Goal: Task Accomplishment & Management: Manage account settings

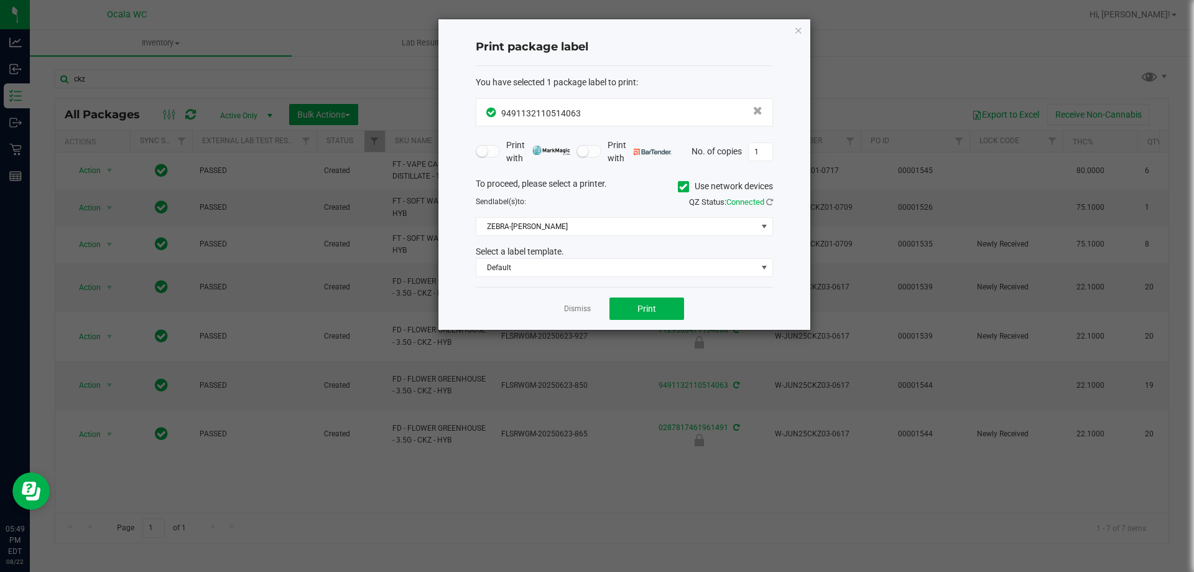
click at [581, 317] on div "Dismiss Print" at bounding box center [624, 308] width 297 height 43
click at [582, 304] on link "Dismiss" at bounding box center [577, 309] width 27 height 11
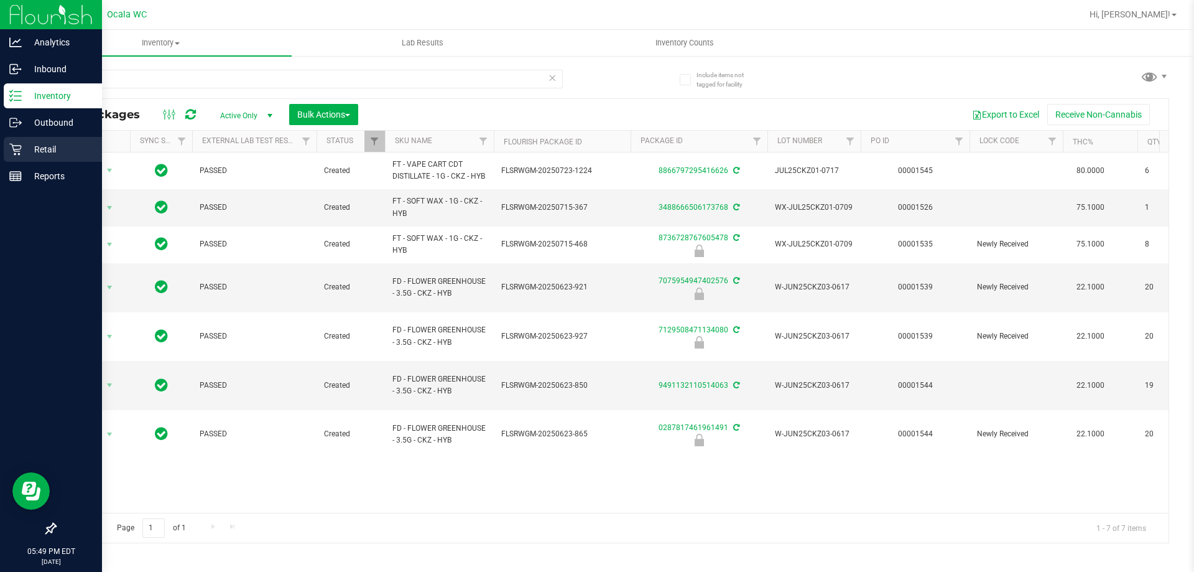
click at [35, 150] on p "Retail" at bounding box center [59, 149] width 75 height 15
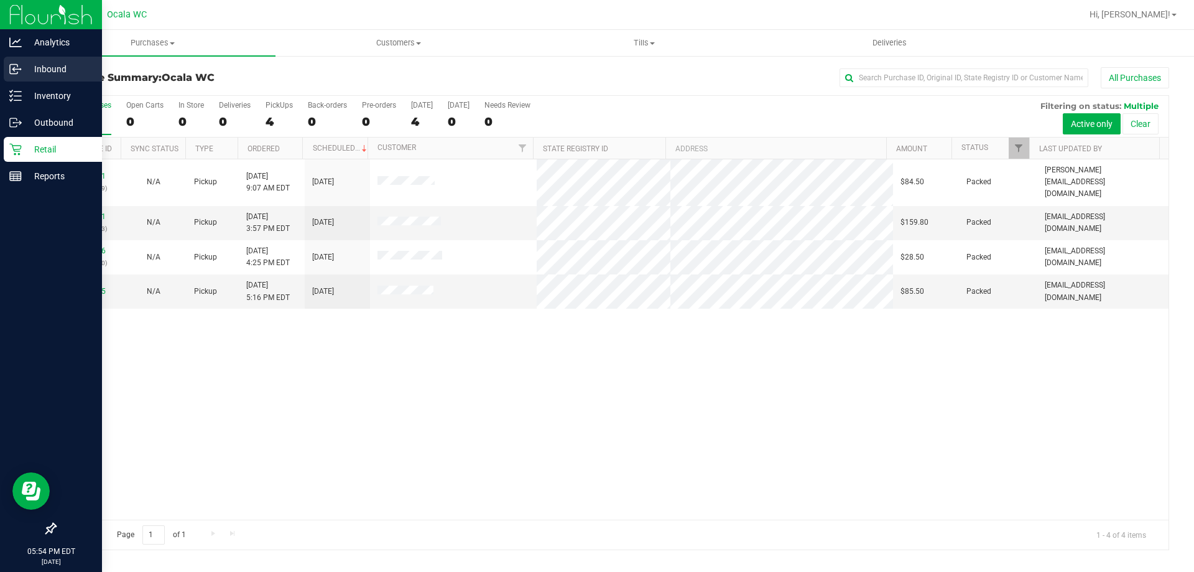
click at [46, 68] on p "Inbound" at bounding box center [59, 69] width 75 height 15
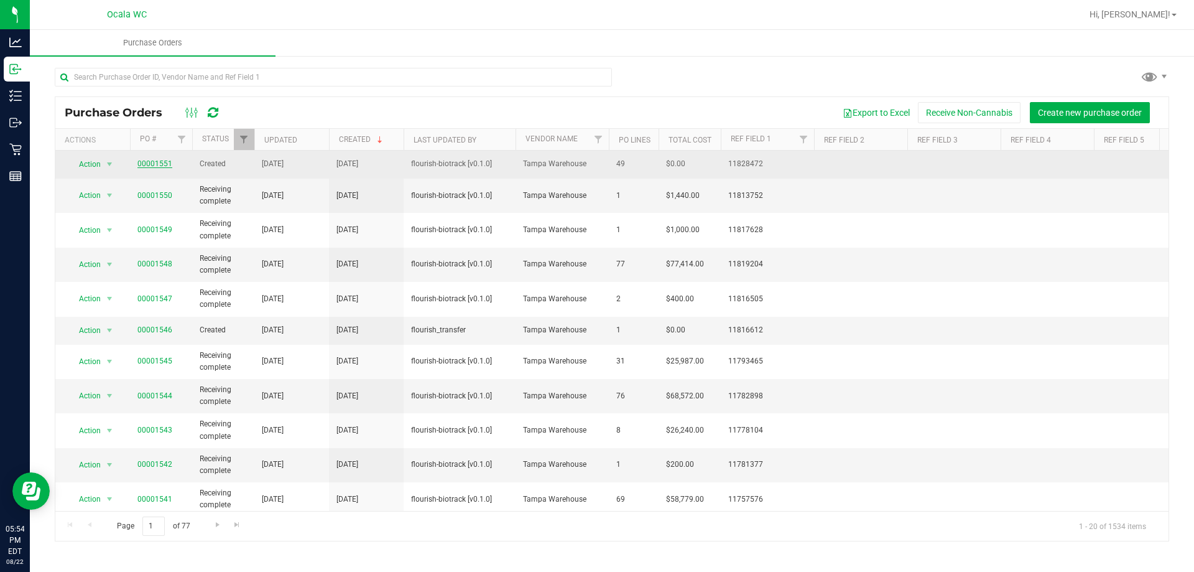
click at [156, 162] on link "00001551" at bounding box center [154, 163] width 35 height 9
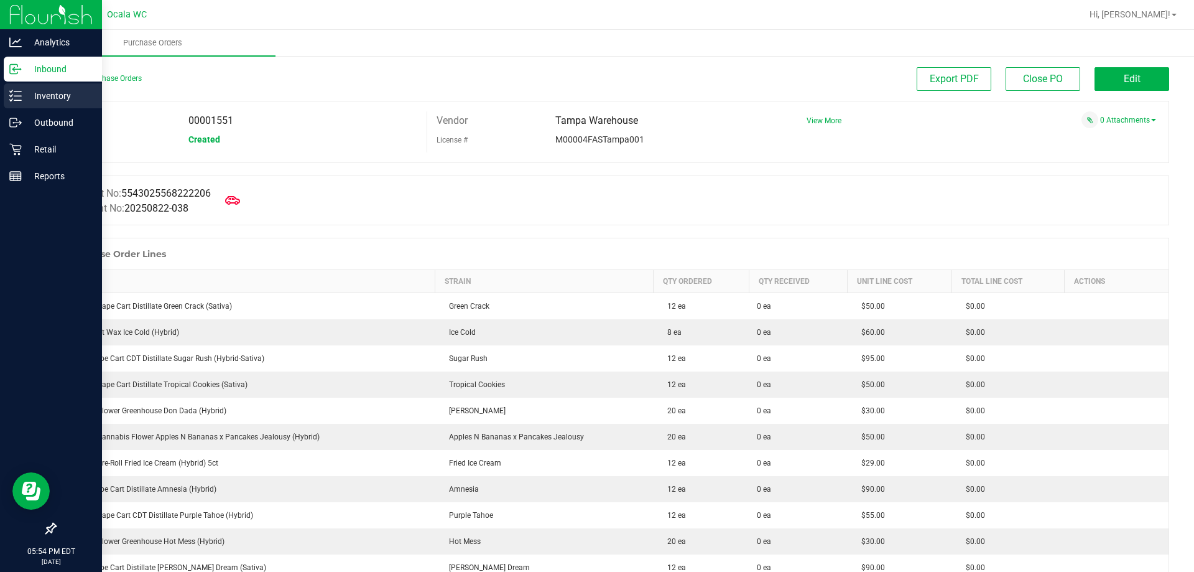
click at [30, 95] on p "Inventory" at bounding box center [59, 95] width 75 height 15
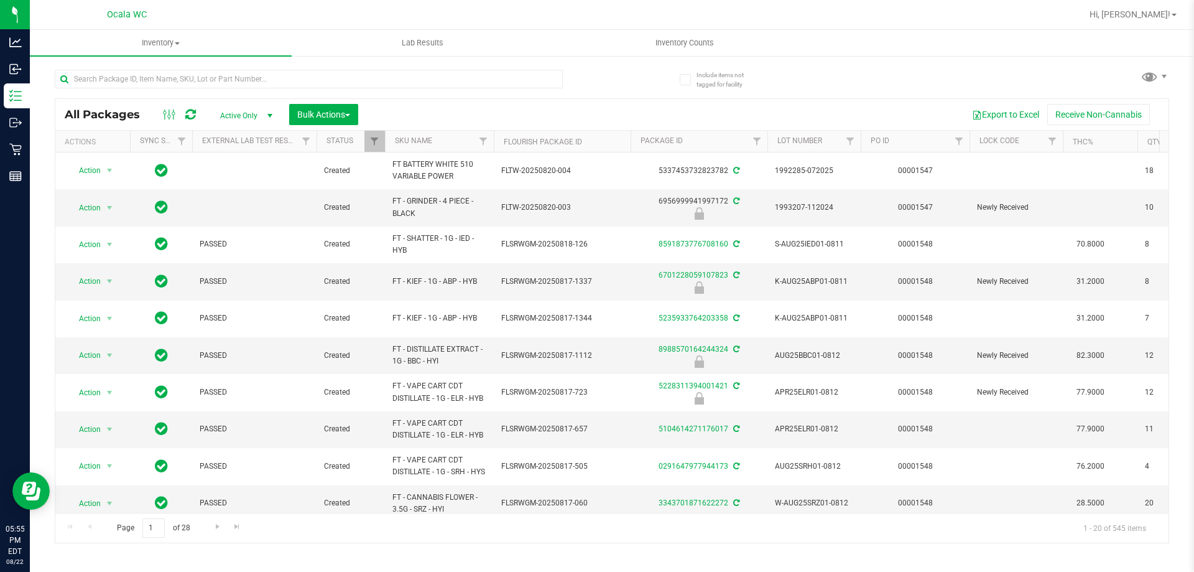
click at [470, 112] on div "Export to Excel Receive Non-Cannabis" at bounding box center [764, 114] width 792 height 21
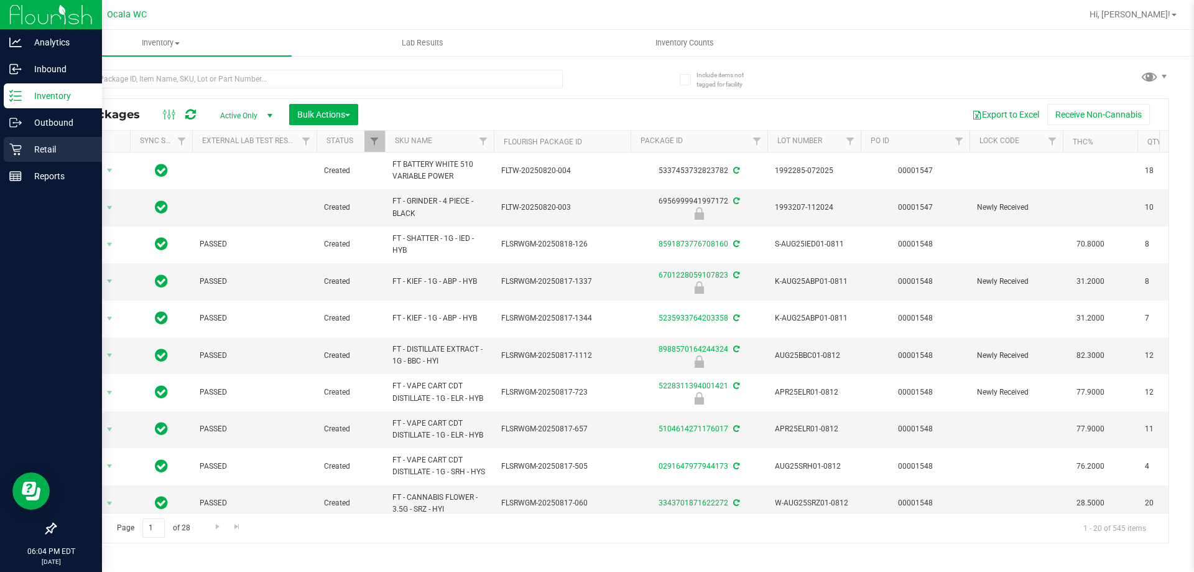
click at [46, 162] on link "Retail" at bounding box center [51, 150] width 102 height 27
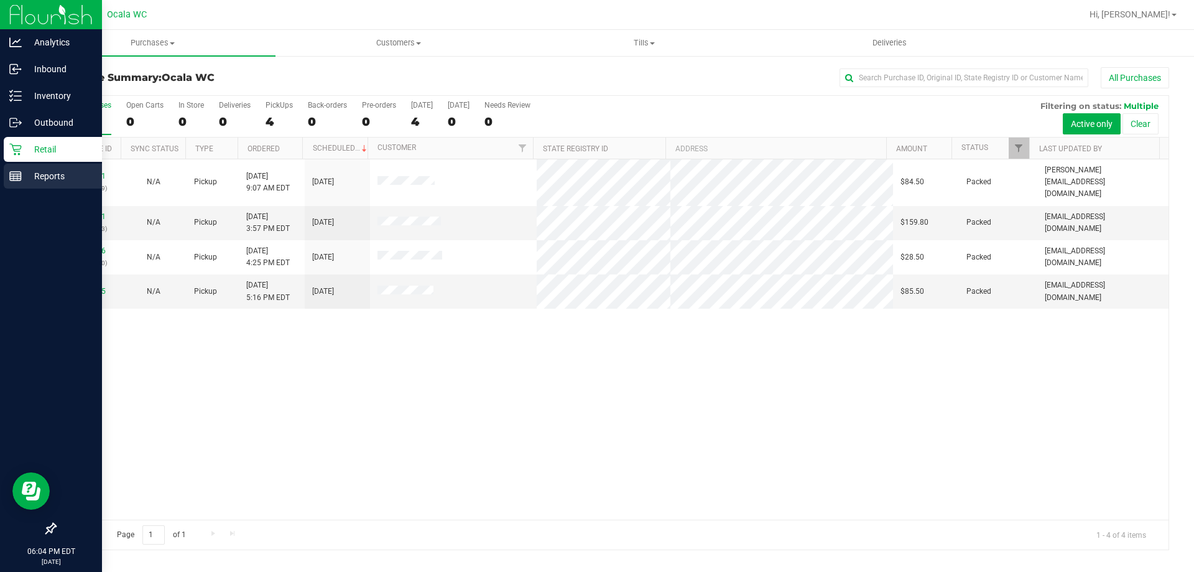
click at [72, 181] on p "Reports" at bounding box center [59, 176] width 75 height 15
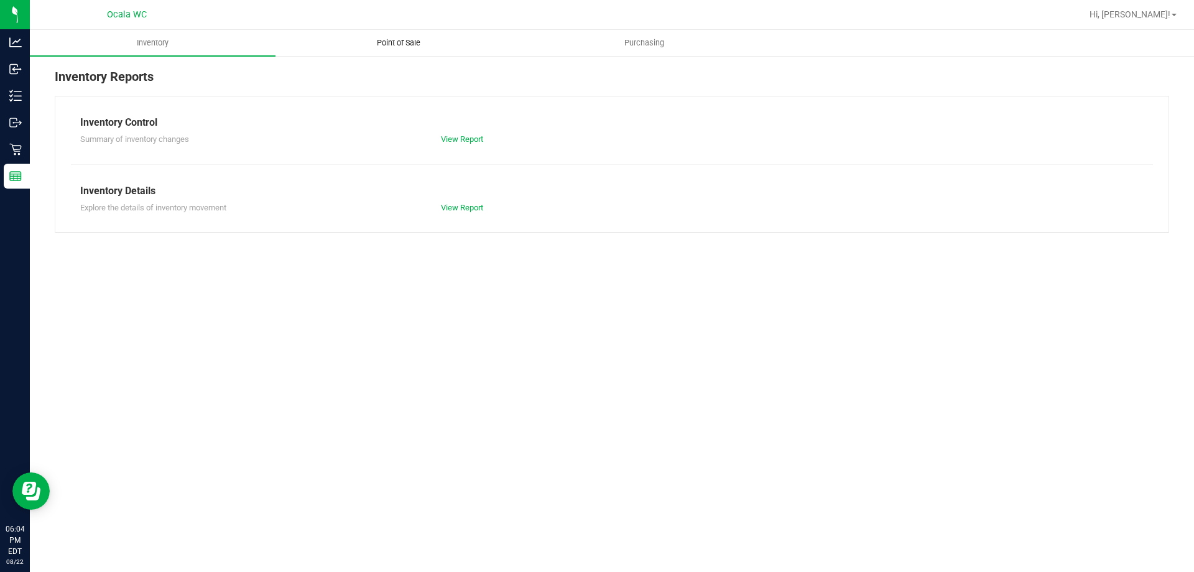
click at [406, 44] on span "Point of Sale" at bounding box center [398, 42] width 77 height 11
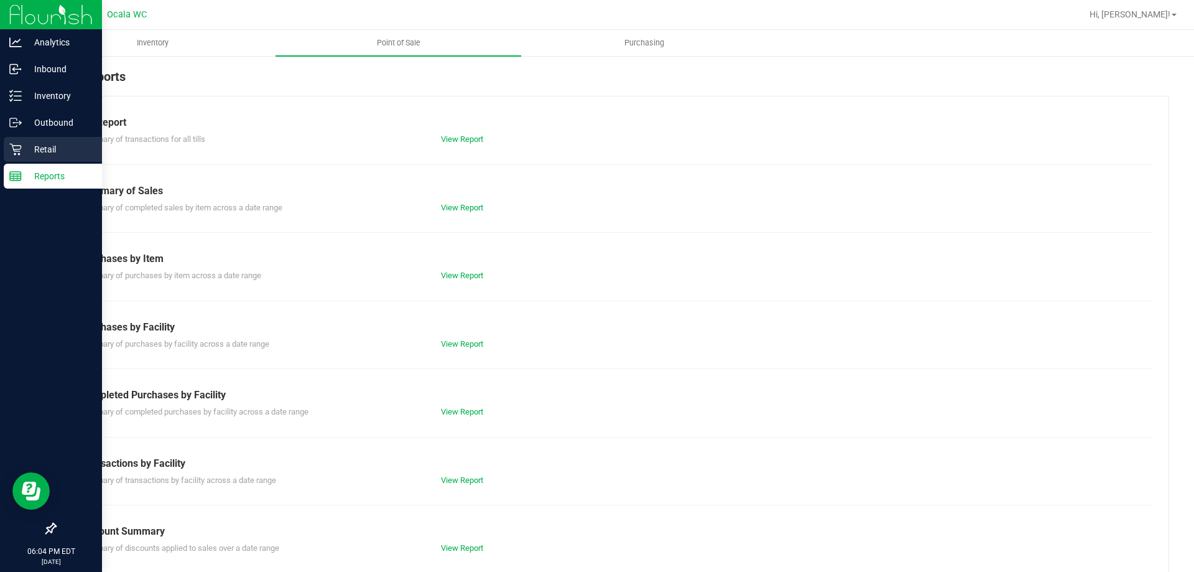
click at [43, 155] on p "Retail" at bounding box center [59, 149] width 75 height 15
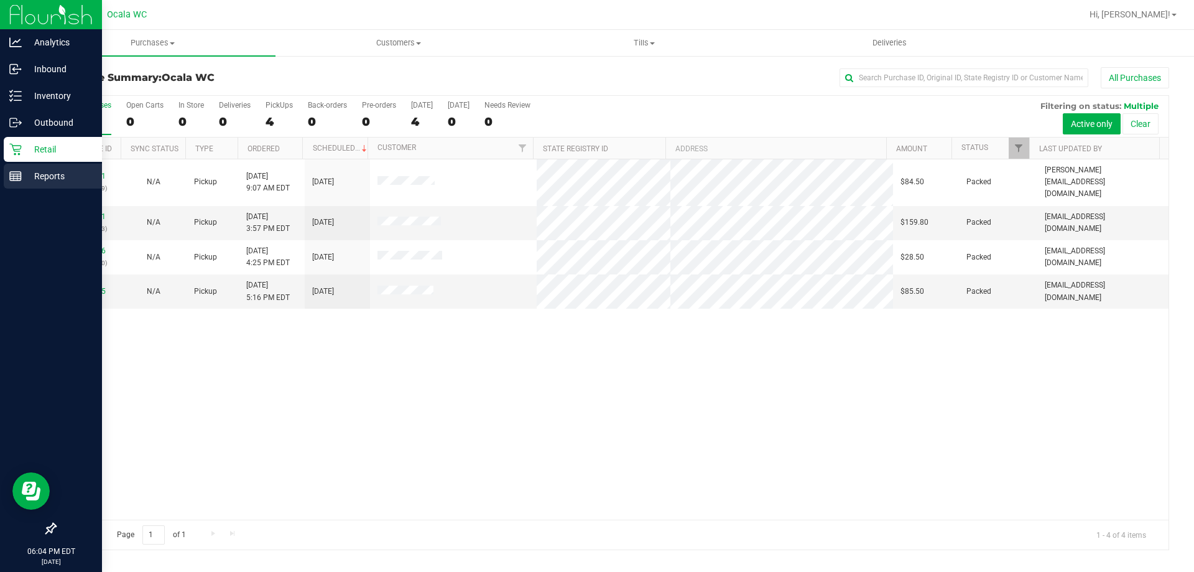
click at [24, 186] on div "Reports" at bounding box center [53, 176] width 98 height 25
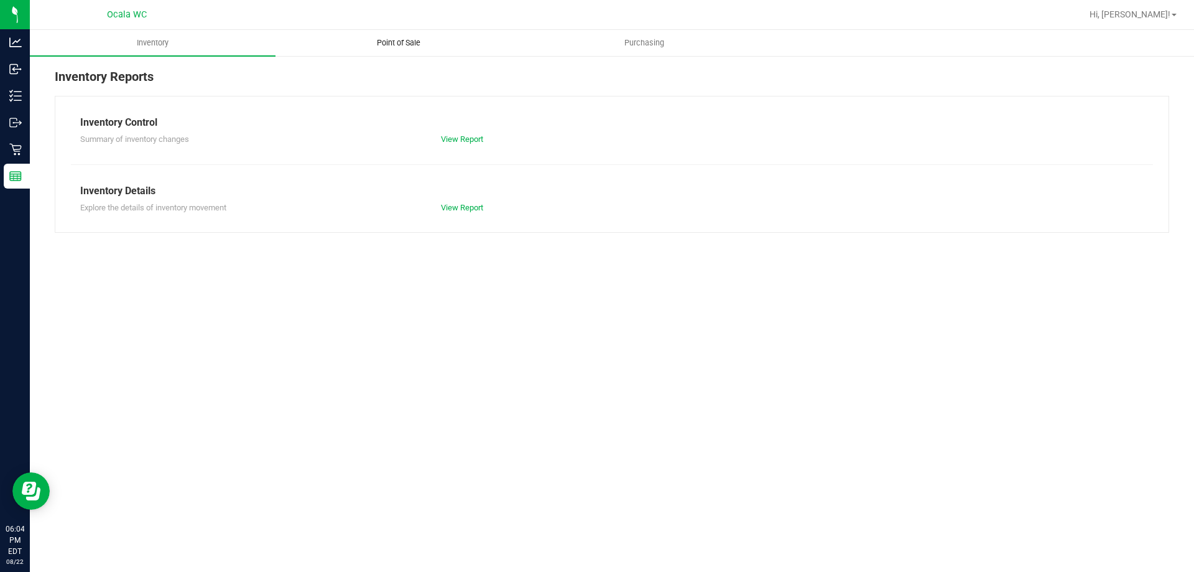
click at [410, 39] on span "Point of Sale" at bounding box center [398, 42] width 77 height 11
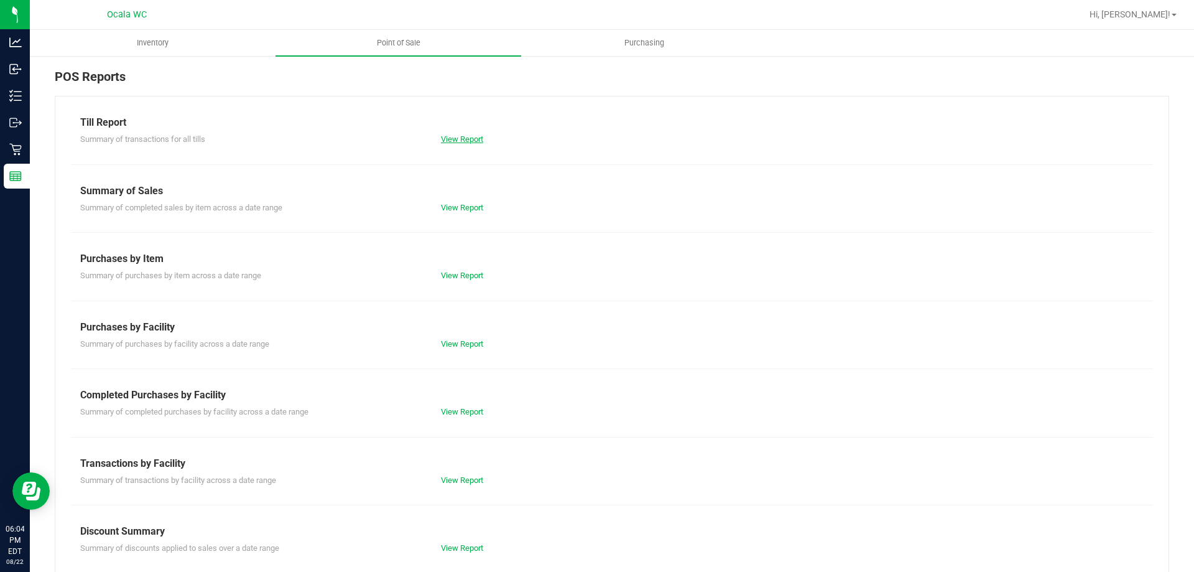
click at [458, 136] on link "View Report" at bounding box center [462, 138] width 42 height 9
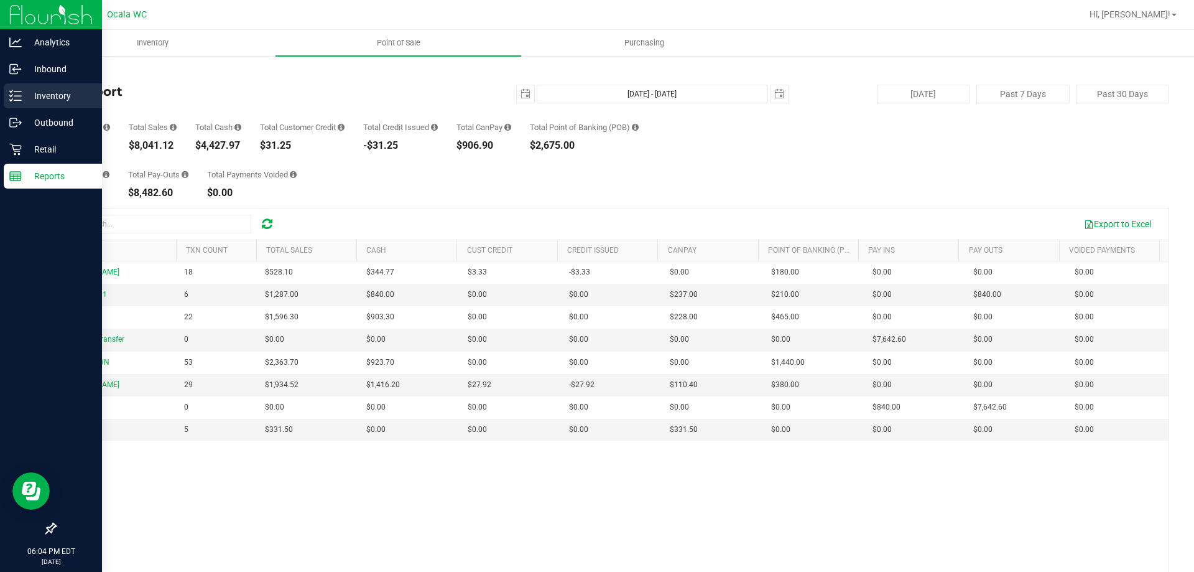
click at [49, 93] on p "Inventory" at bounding box center [59, 95] width 75 height 15
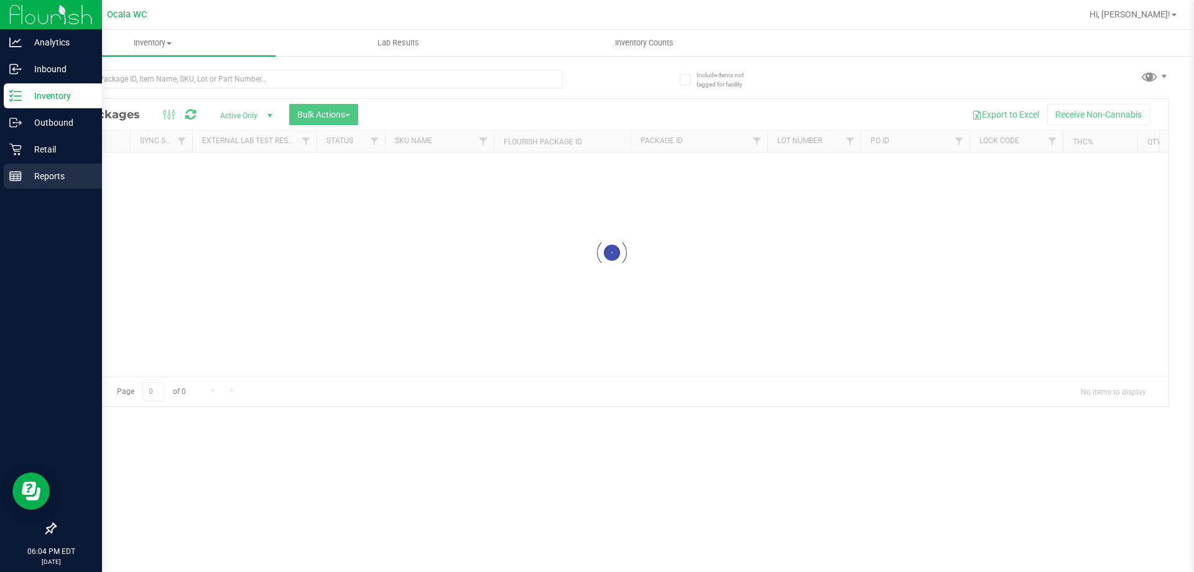
click at [40, 180] on p "Reports" at bounding box center [59, 176] width 75 height 15
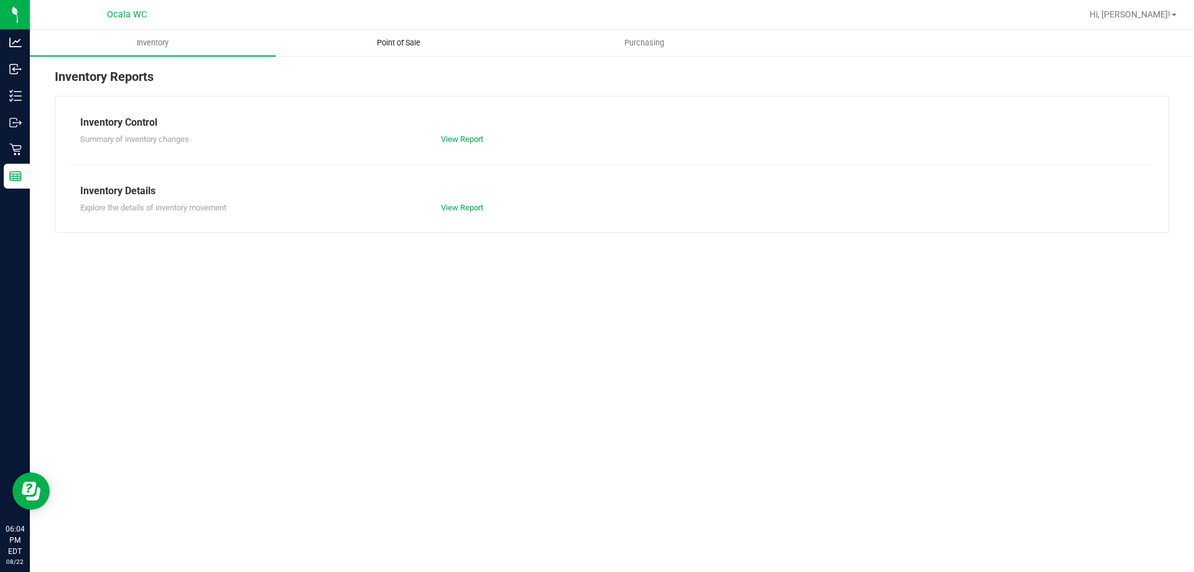
click at [397, 38] on span "Point of Sale" at bounding box center [398, 42] width 77 height 11
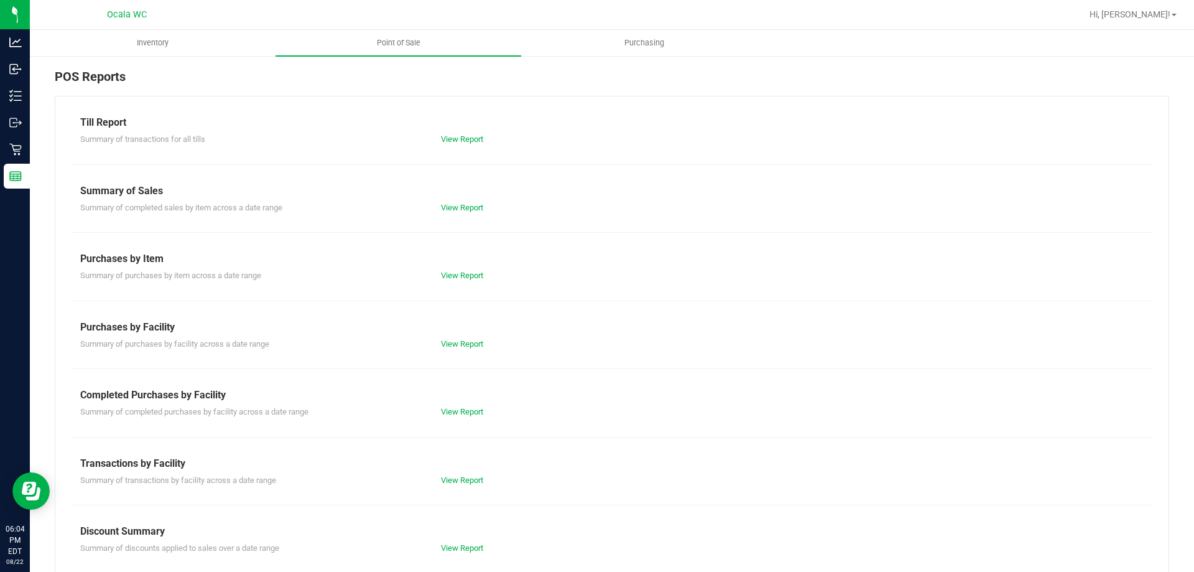
click at [471, 130] on div "Till Report Summary of transactions for all tills View Report" at bounding box center [612, 130] width 1064 height 30
click at [459, 135] on link "View Report" at bounding box center [462, 138] width 42 height 9
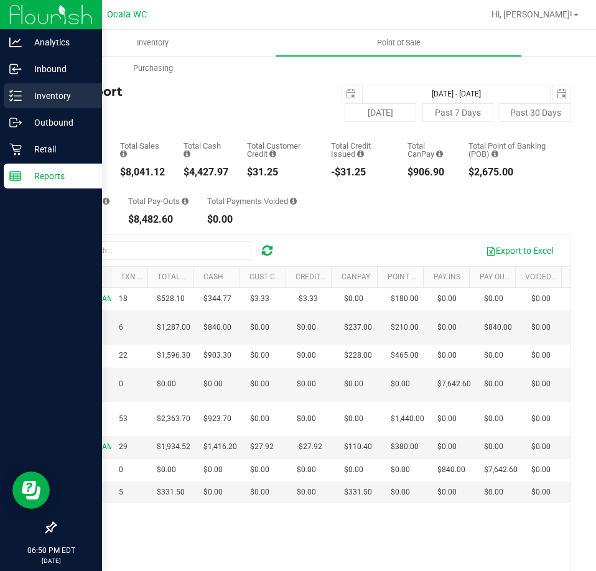
click at [11, 96] on icon at bounding box center [11, 96] width 2 height 2
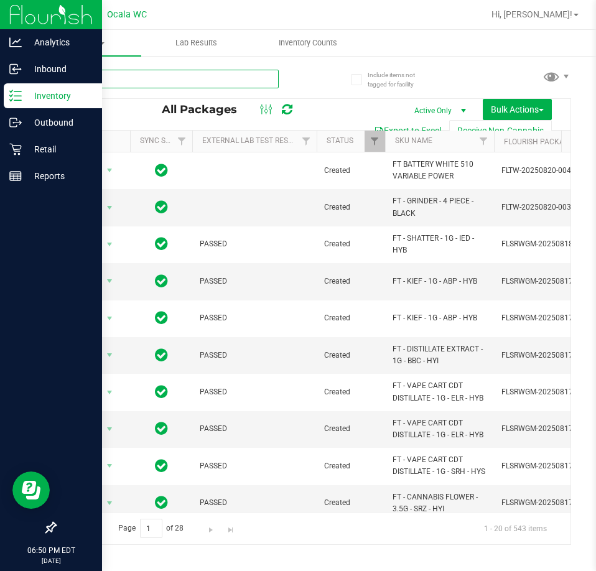
click at [213, 81] on input "text" at bounding box center [167, 79] width 224 height 19
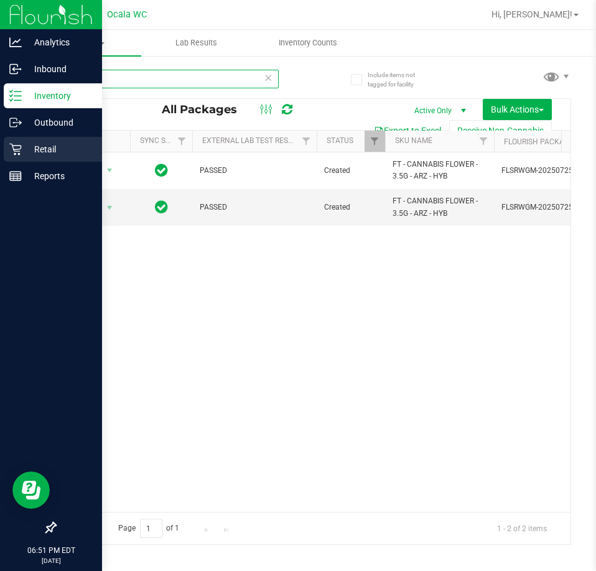
type input "arz"
click at [11, 149] on icon at bounding box center [15, 149] width 12 height 12
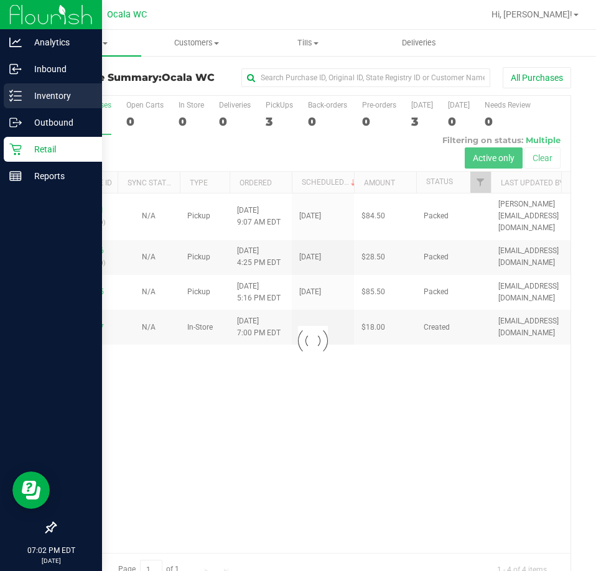
click at [24, 99] on p "Inventory" at bounding box center [59, 95] width 75 height 15
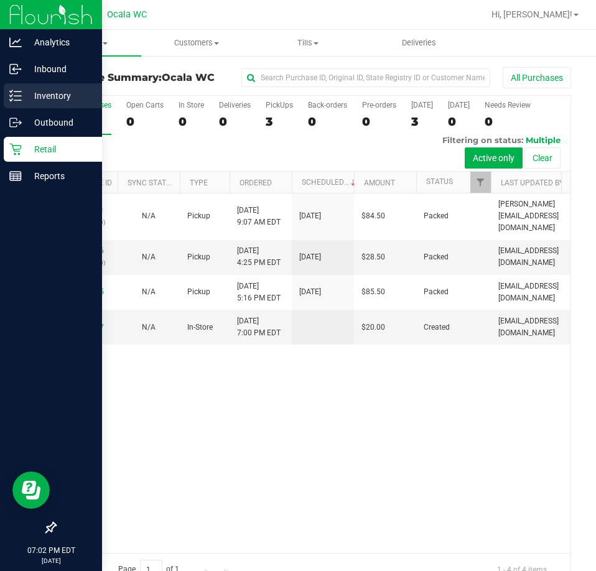
click at [24, 99] on p "Inventory" at bounding box center [59, 95] width 75 height 15
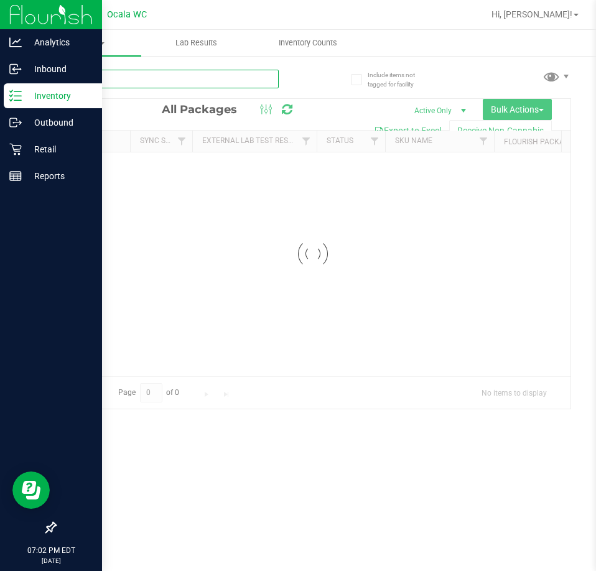
click at [148, 81] on input "text" at bounding box center [167, 79] width 224 height 19
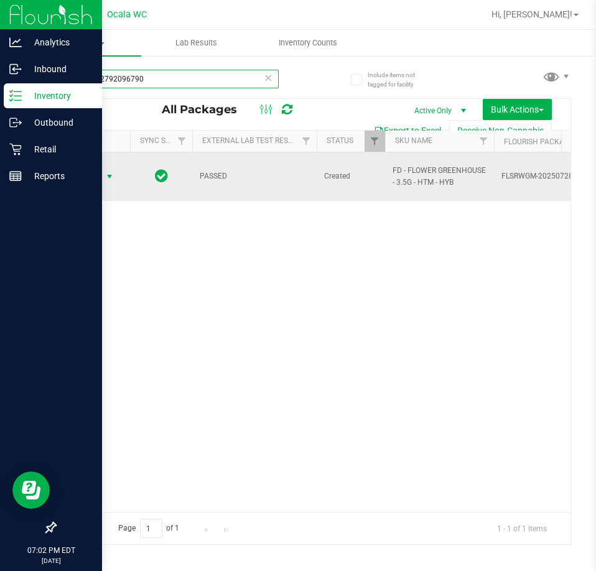
type input "5204562792096790"
click at [96, 172] on span "Action" at bounding box center [85, 176] width 34 height 17
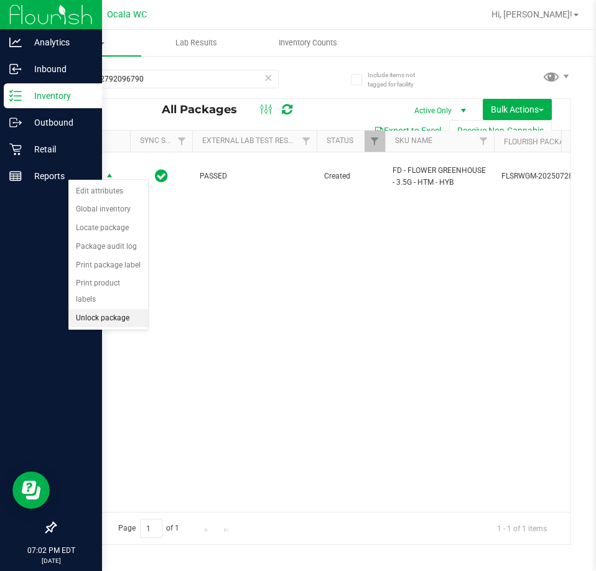
click at [100, 309] on li "Unlock package" at bounding box center [108, 318] width 80 height 19
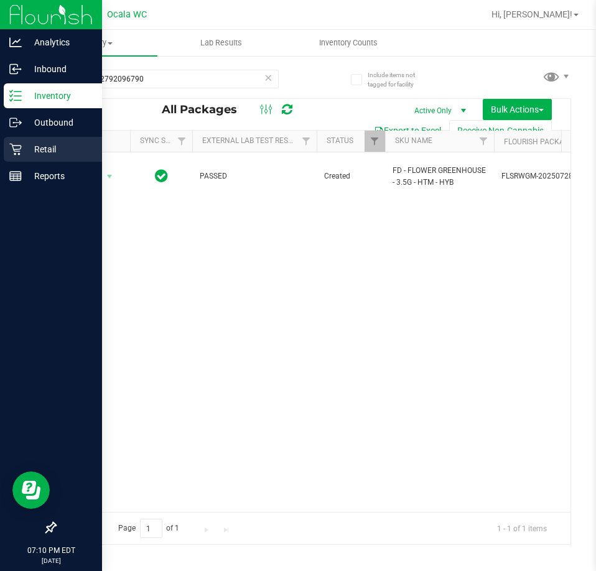
click at [19, 151] on icon at bounding box center [15, 149] width 12 height 12
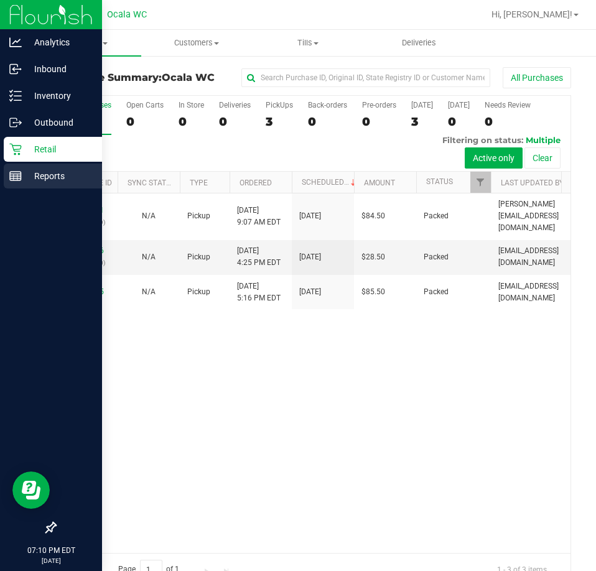
click at [22, 180] on div "Reports" at bounding box center [53, 176] width 98 height 25
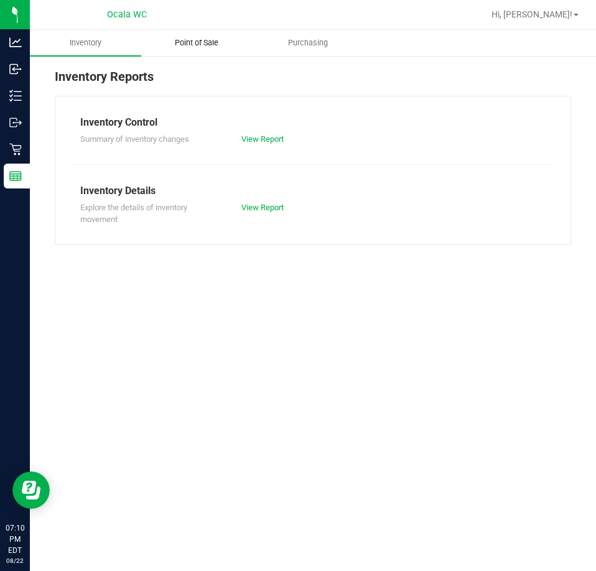
click at [212, 42] on span "Point of Sale" at bounding box center [196, 42] width 77 height 11
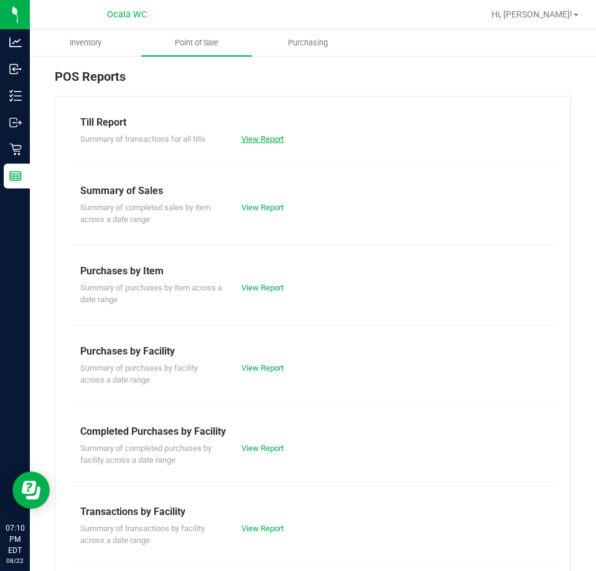
click at [253, 134] on link "View Report" at bounding box center [262, 138] width 42 height 9
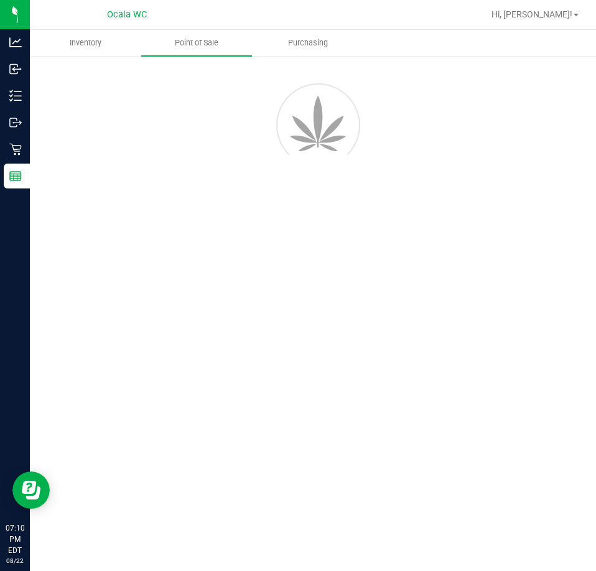
click at [554, 6] on div "Hi, [PERSON_NAME]!" at bounding box center [534, 15] width 97 height 22
click at [554, 12] on span "Hi, [PERSON_NAME]!" at bounding box center [531, 14] width 81 height 10
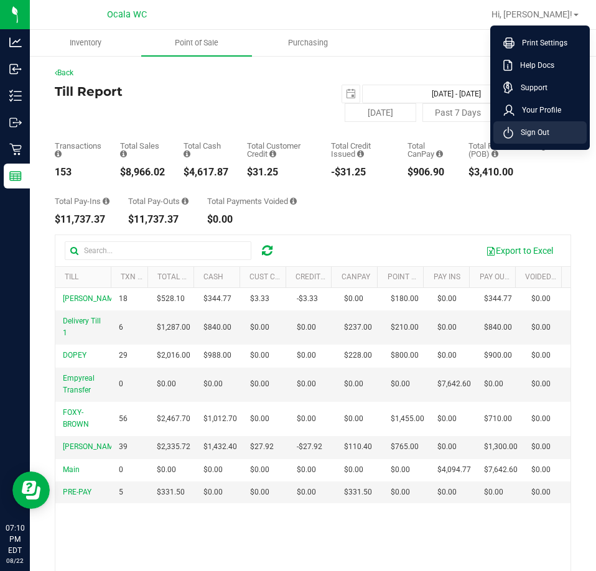
click at [541, 136] on span "Sign Out" at bounding box center [531, 132] width 36 height 12
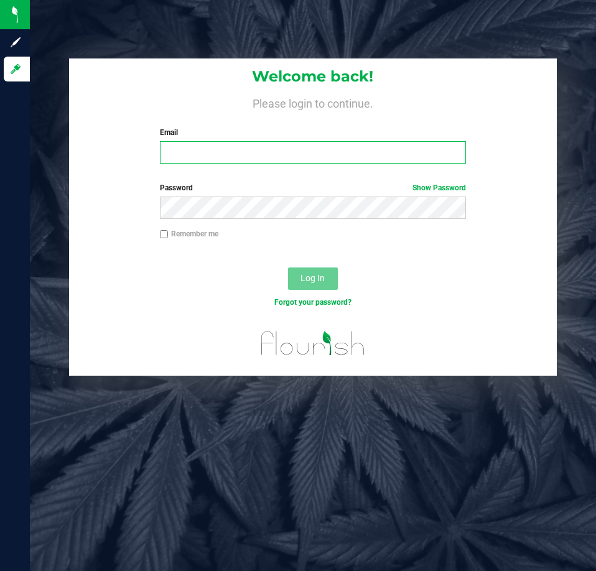
click at [182, 159] on input "Email" at bounding box center [313, 152] width 306 height 22
type input "[EMAIL_ADDRESS][DOMAIN_NAME]"
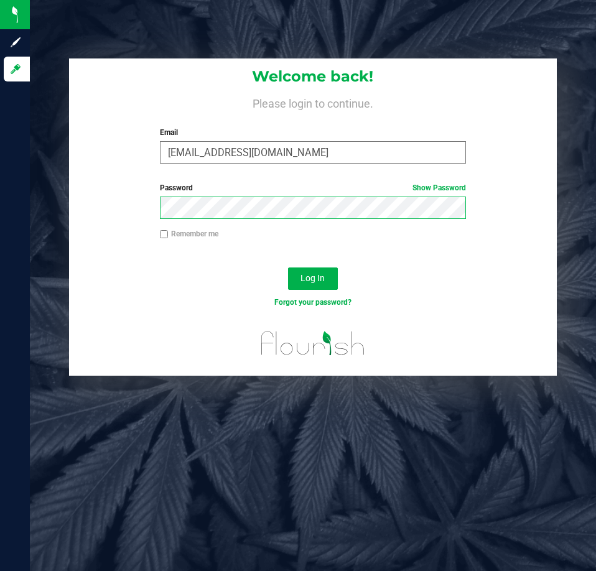
click at [288, 267] on button "Log In" at bounding box center [313, 278] width 50 height 22
